Goal: Information Seeking & Learning: Check status

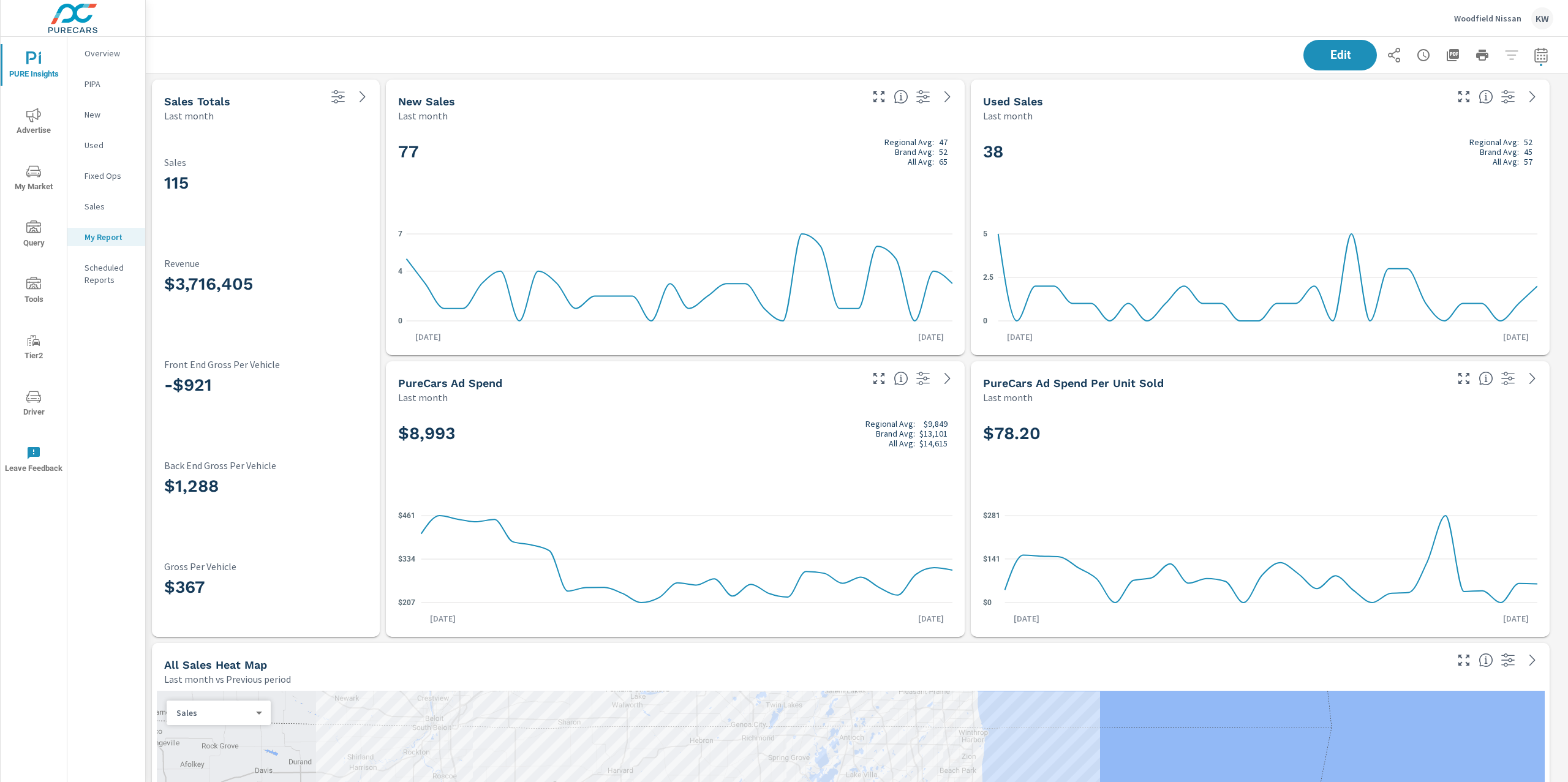
scroll to position [5526, 1436]
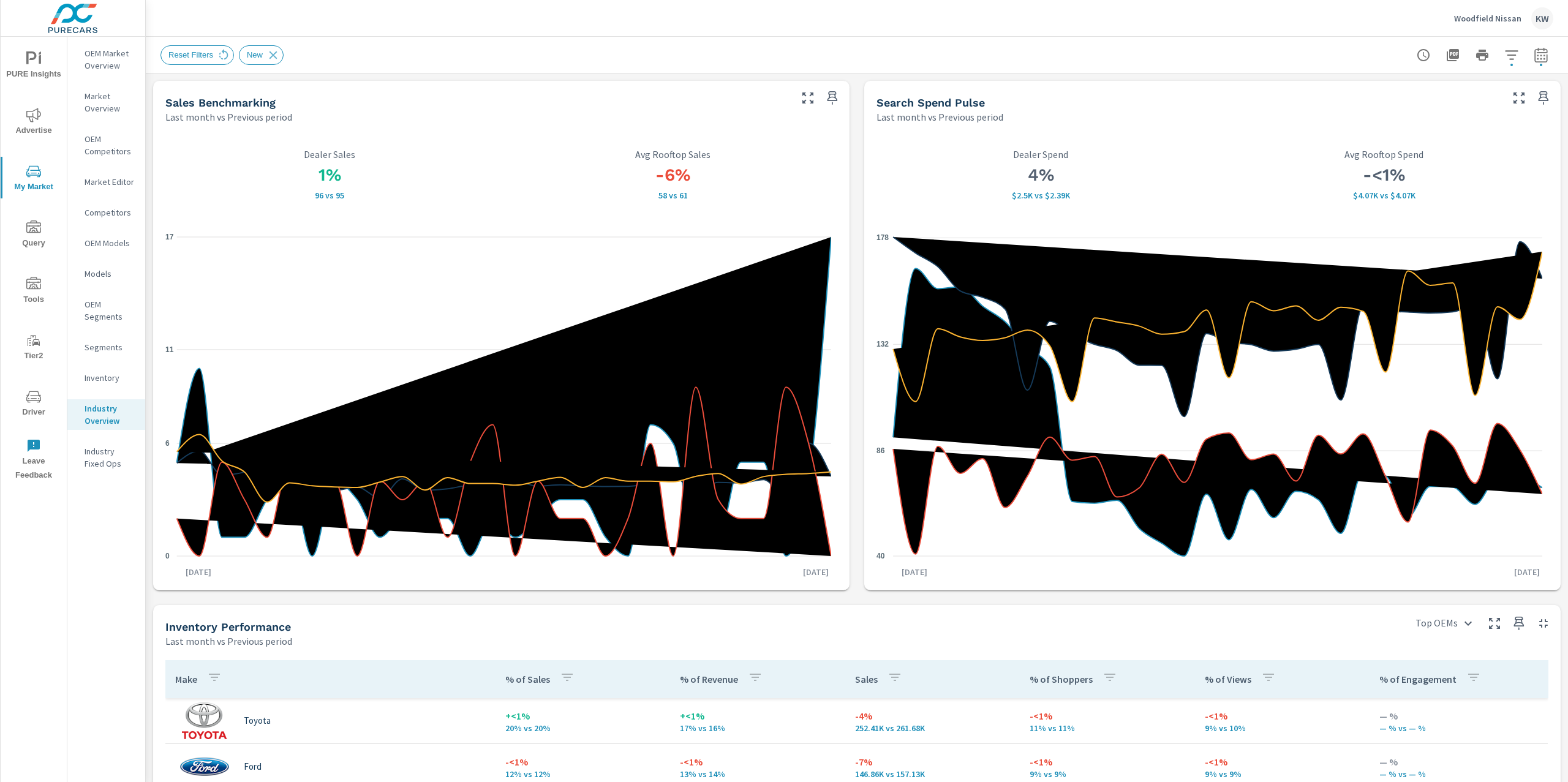
scroll to position [540, 0]
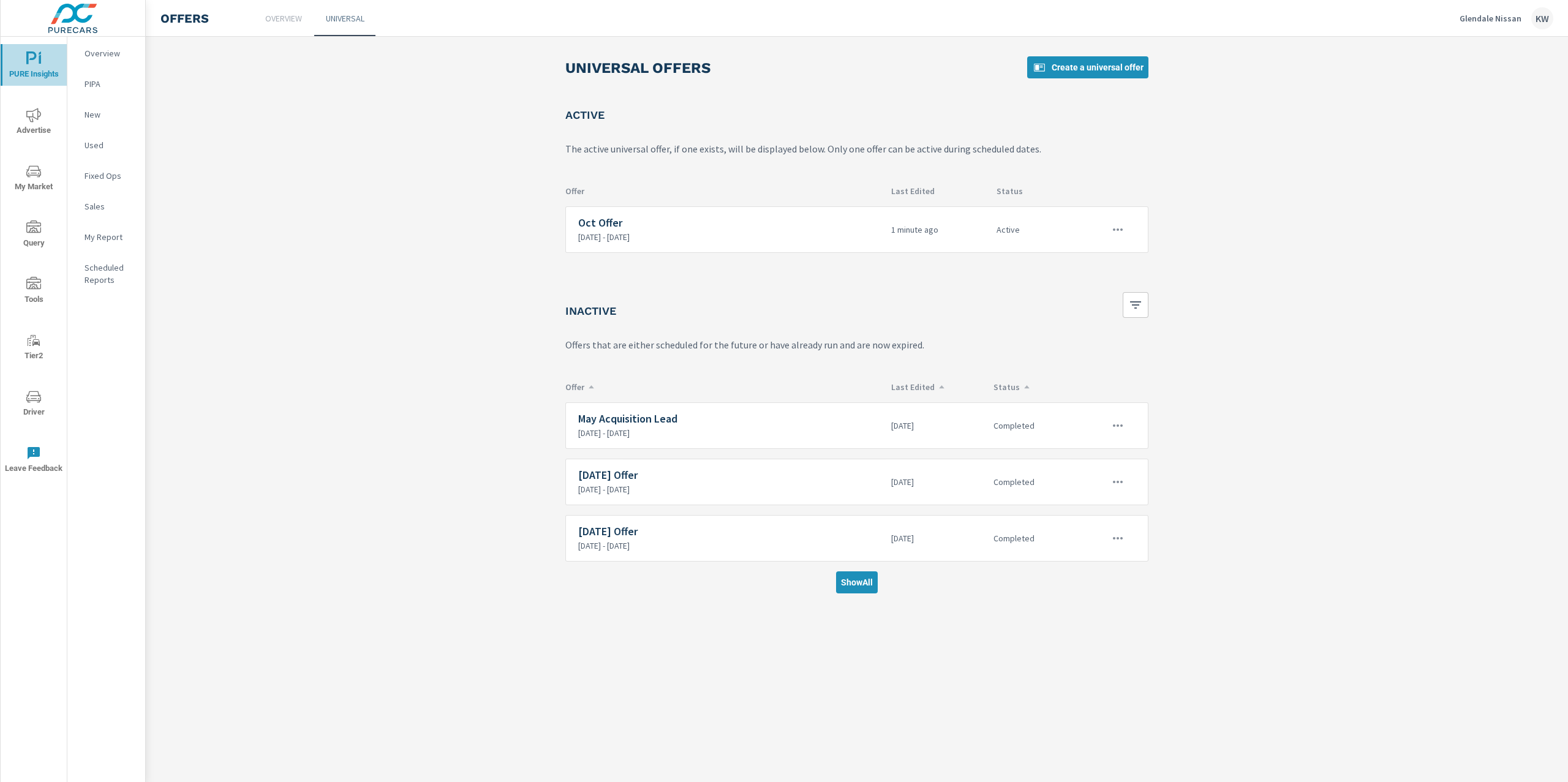
click at [20, 68] on span "PURE Insights" at bounding box center [33, 66] width 59 height 30
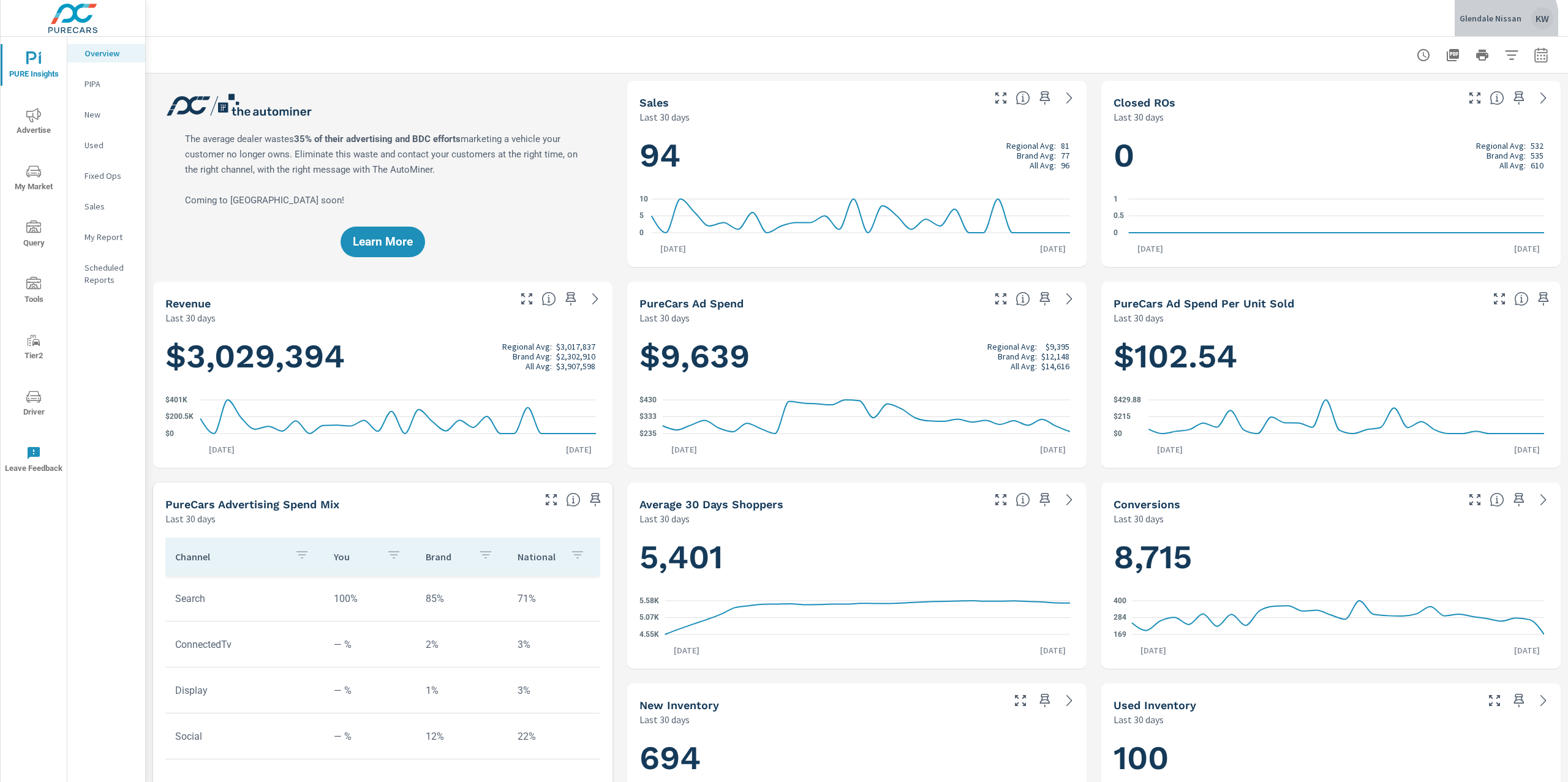
click at [1490, 23] on p "Glendale Nissan" at bounding box center [1490, 19] width 62 height 11
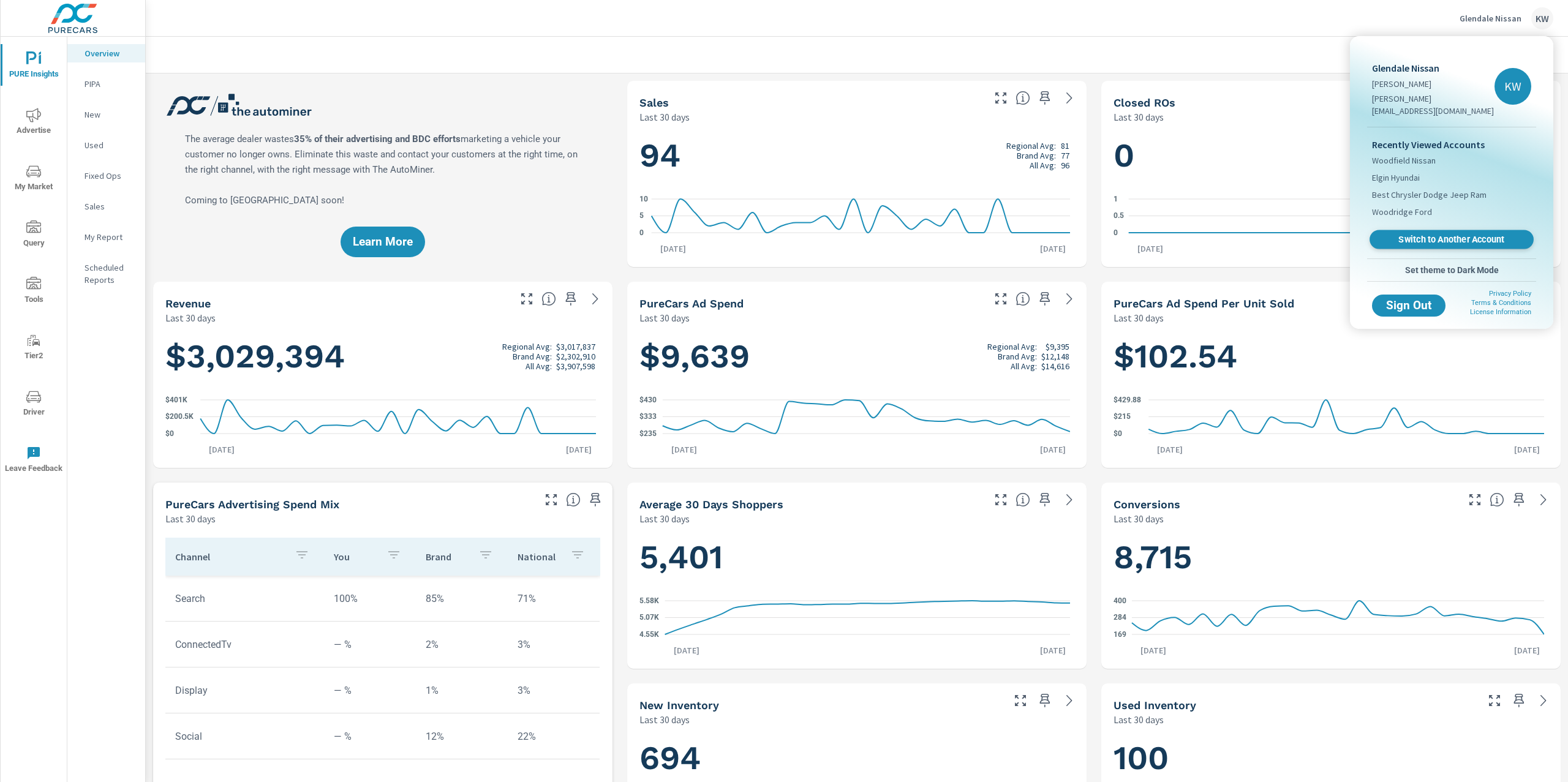
click at [1445, 234] on span "Switch to Another Account" at bounding box center [1451, 240] width 150 height 11
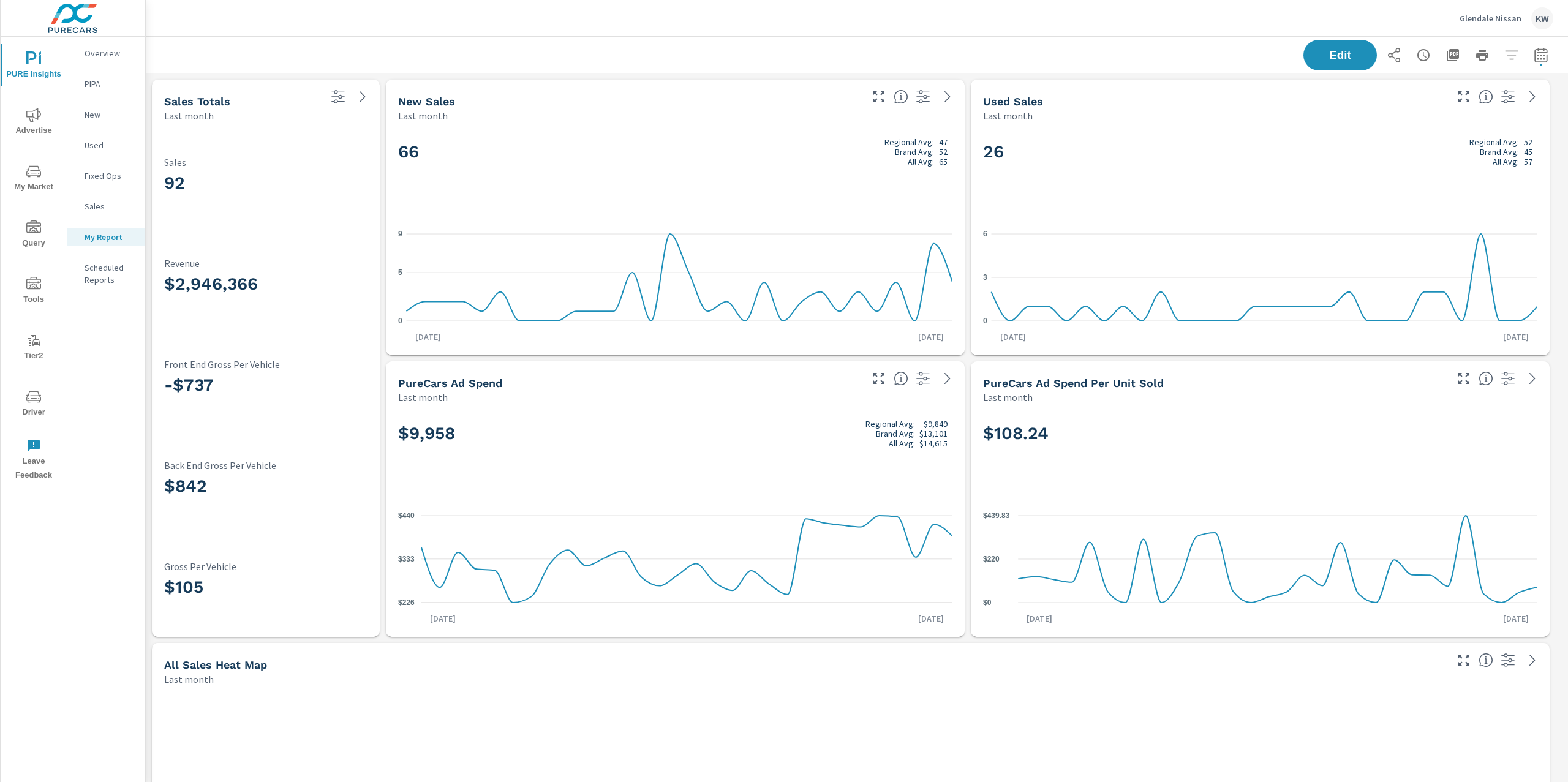
scroll to position [5386, 1436]
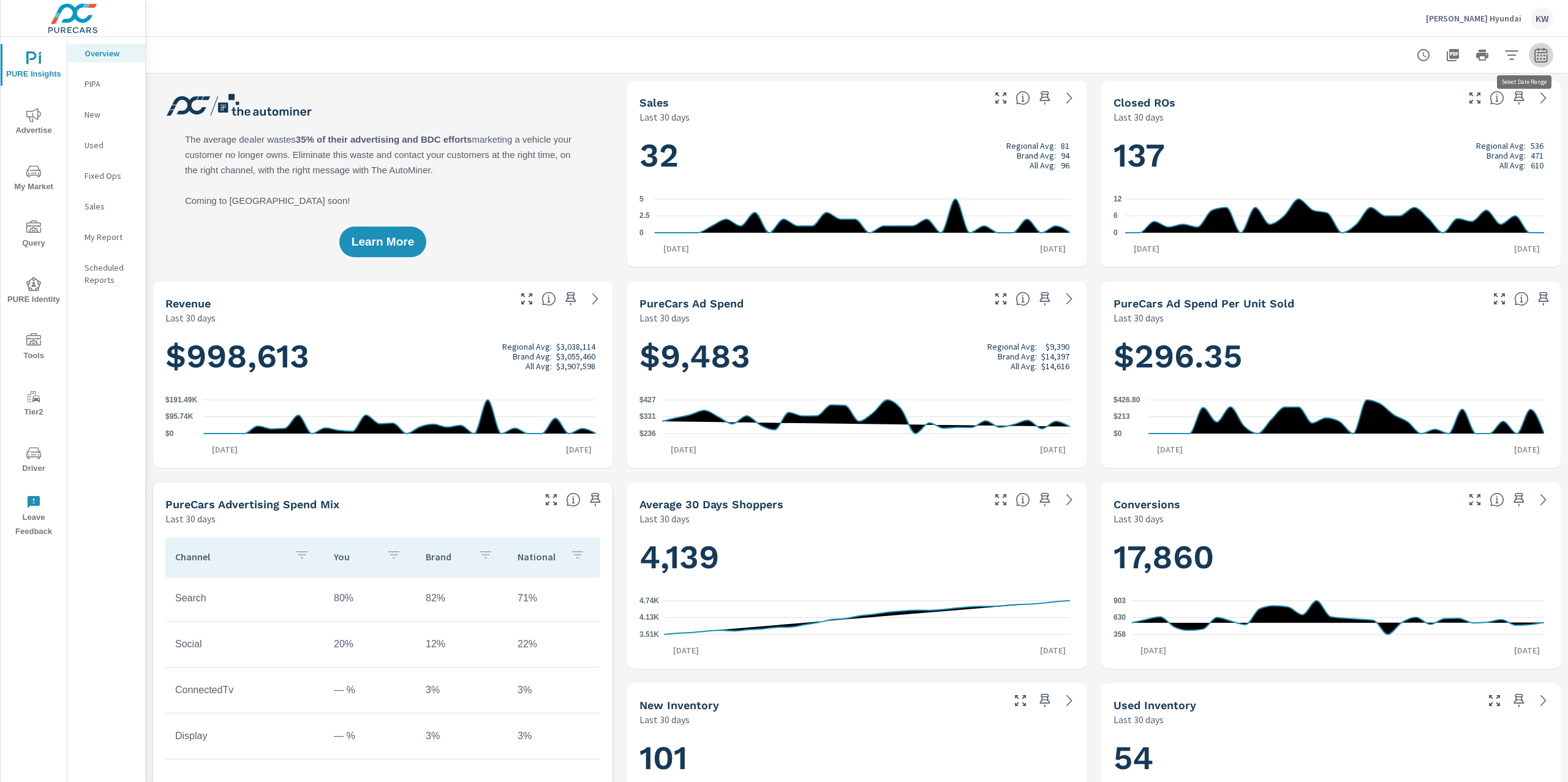
click at [1534, 58] on icon "button" at bounding box center [1541, 55] width 15 height 15
click at [1416, 117] on select "Custom Yesterday Last week Last 7 days Last 14 days Last 30 days Last 45 days L…" at bounding box center [1430, 106] width 122 height 24
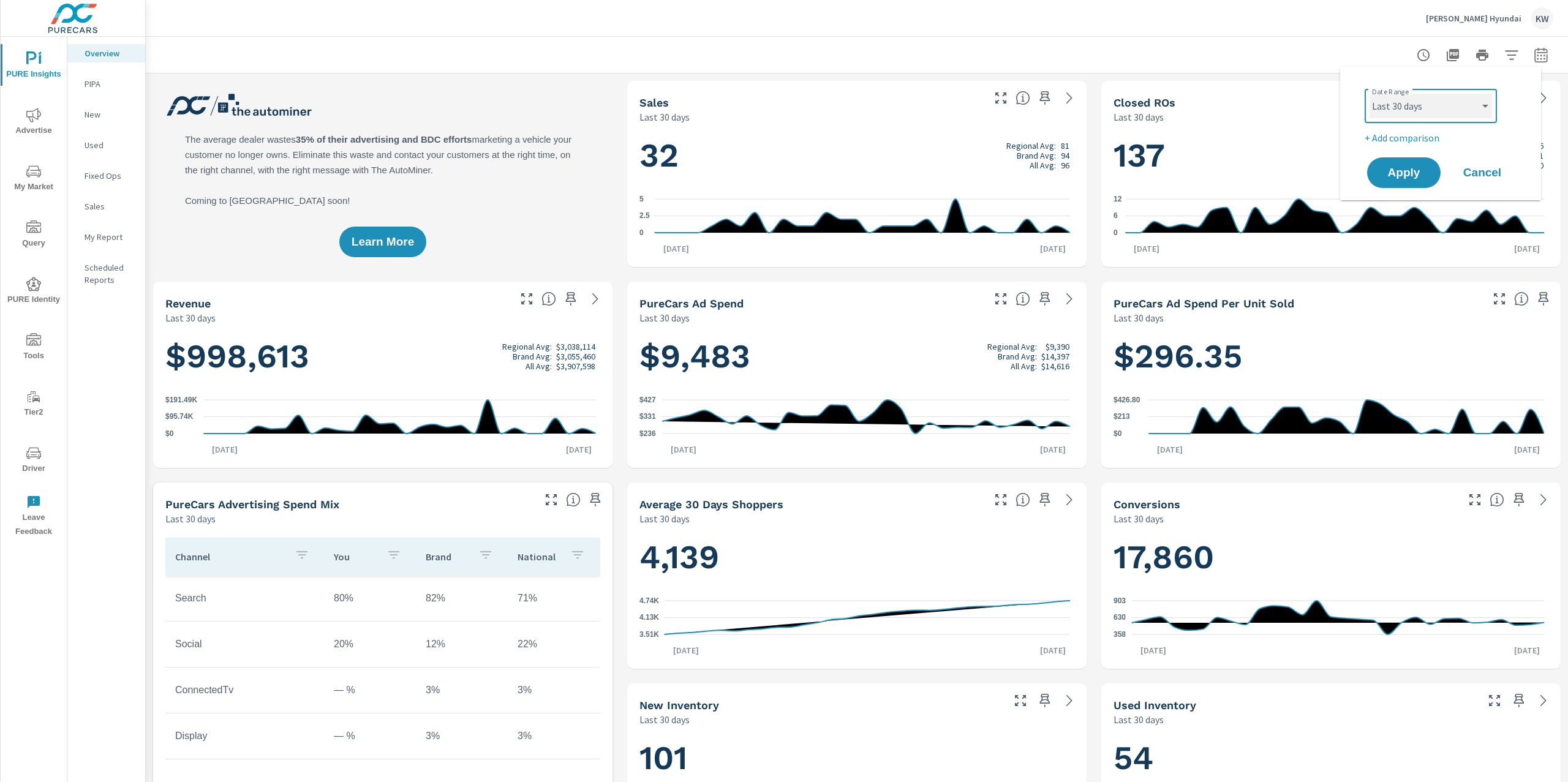
select select "Last month"
click at [1370, 94] on select "Custom Yesterday Last week Last 7 days Last 14 days Last 30 days Last 45 days L…" at bounding box center [1430, 106] width 122 height 24
click at [1404, 177] on span "Apply" at bounding box center [1404, 173] width 50 height 11
